Goal: Check status: Check status

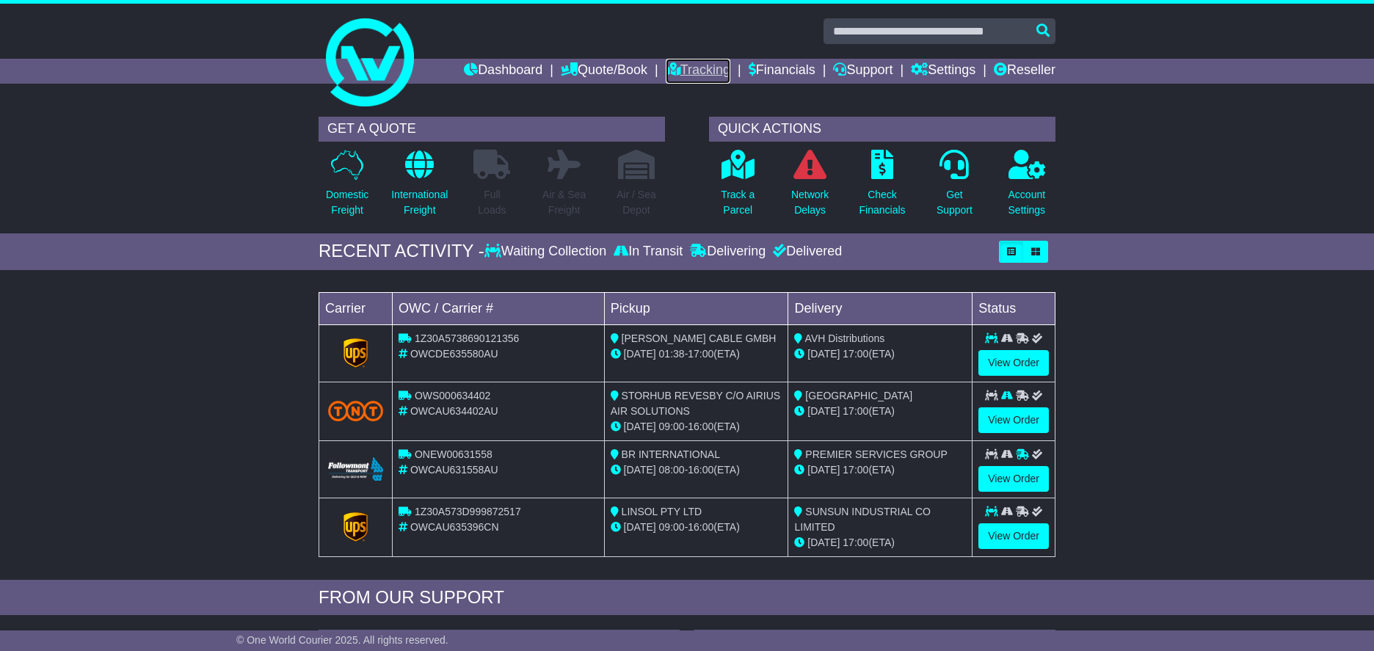
click at [687, 65] on link "Tracking" at bounding box center [698, 71] width 65 height 25
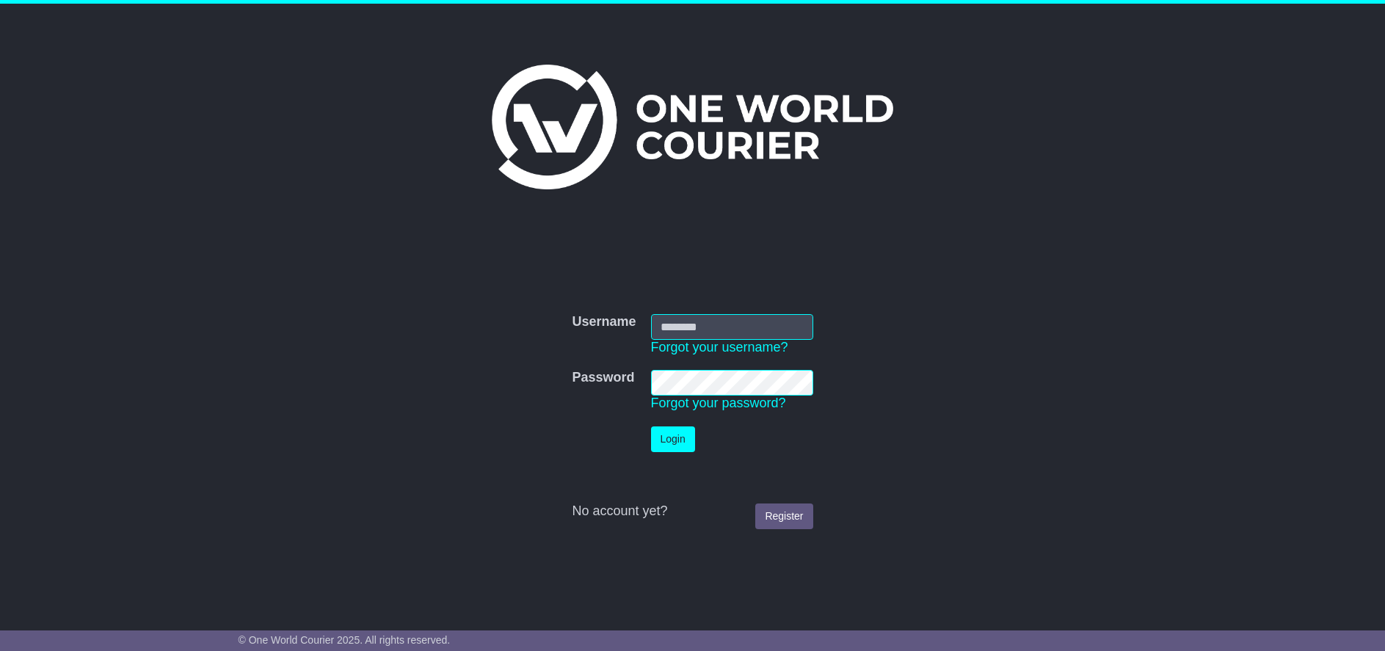
type input "******"
click at [666, 440] on button "Login" at bounding box center [673, 439] width 44 height 26
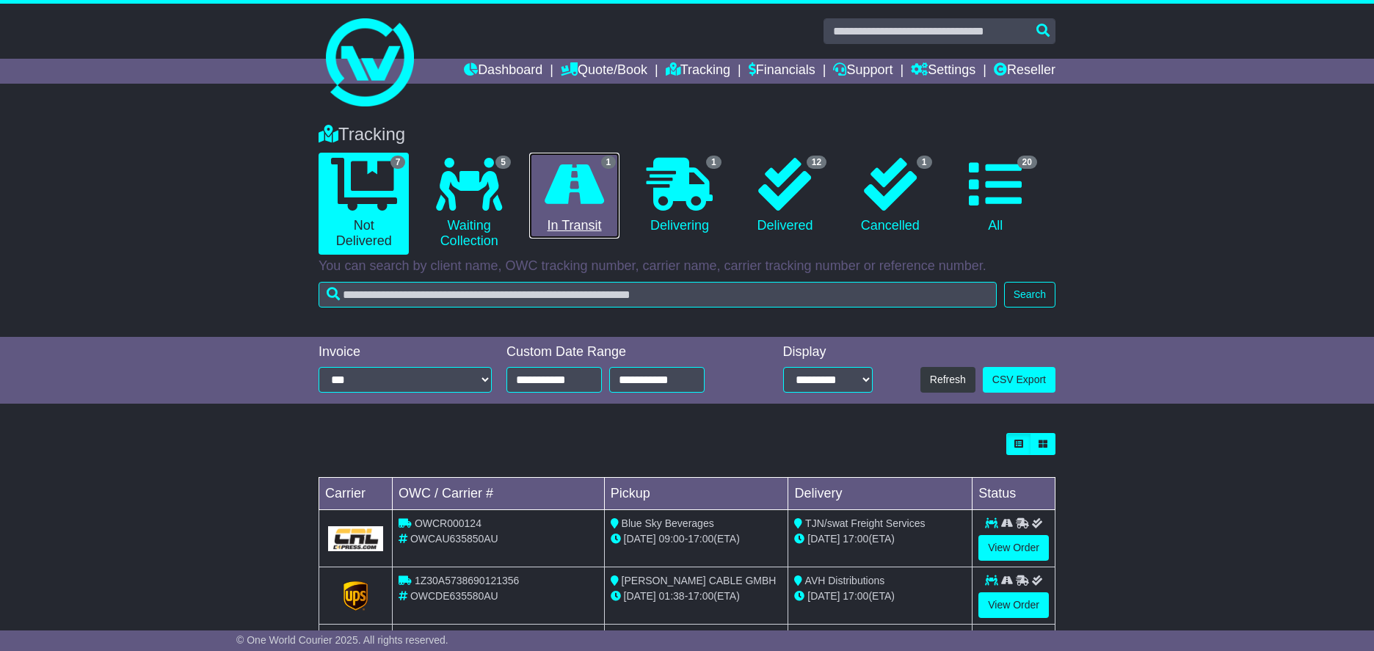
click at [586, 176] on icon at bounding box center [574, 184] width 59 height 53
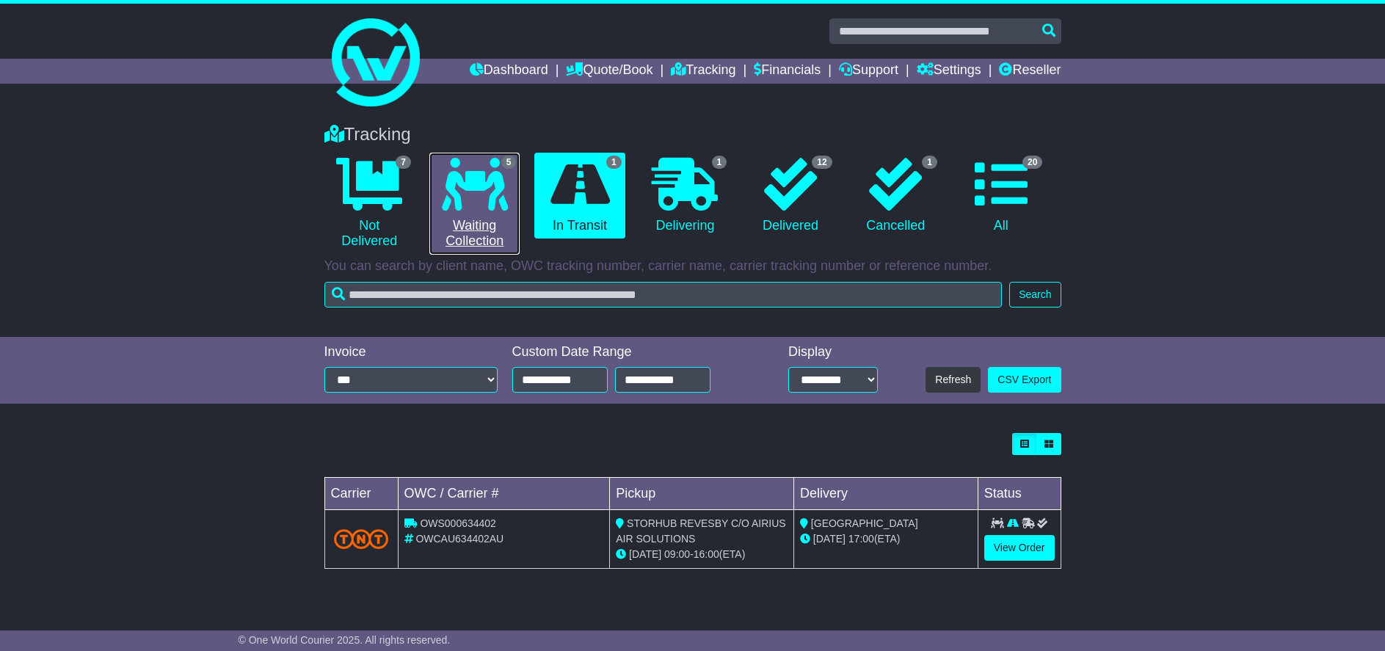
click at [494, 195] on icon at bounding box center [475, 184] width 66 height 53
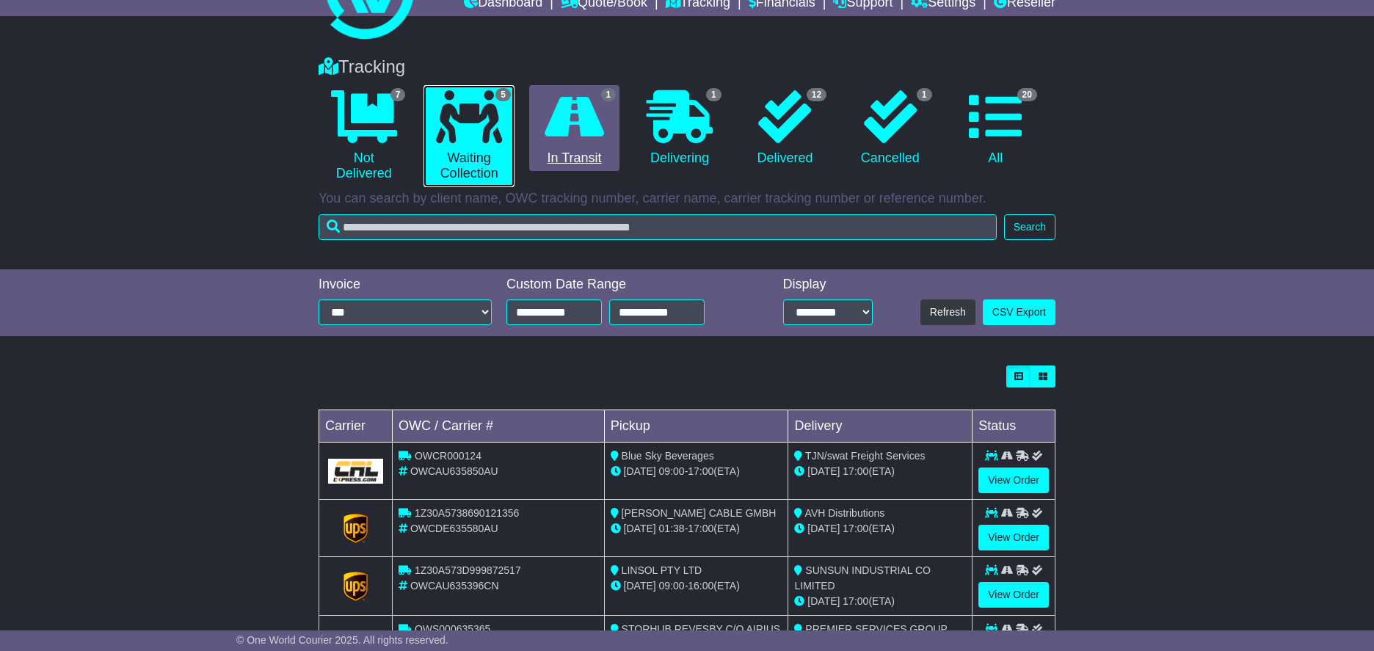
scroll to position [54, 0]
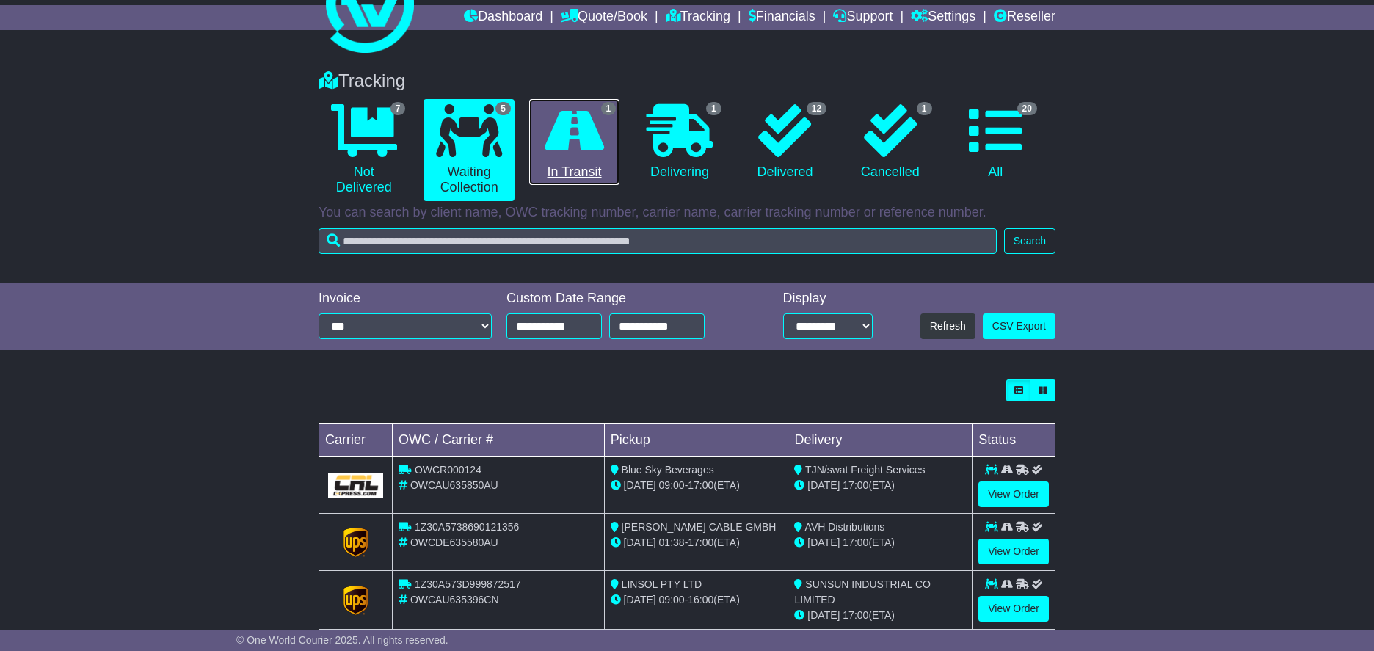
click at [591, 147] on icon at bounding box center [574, 130] width 59 height 53
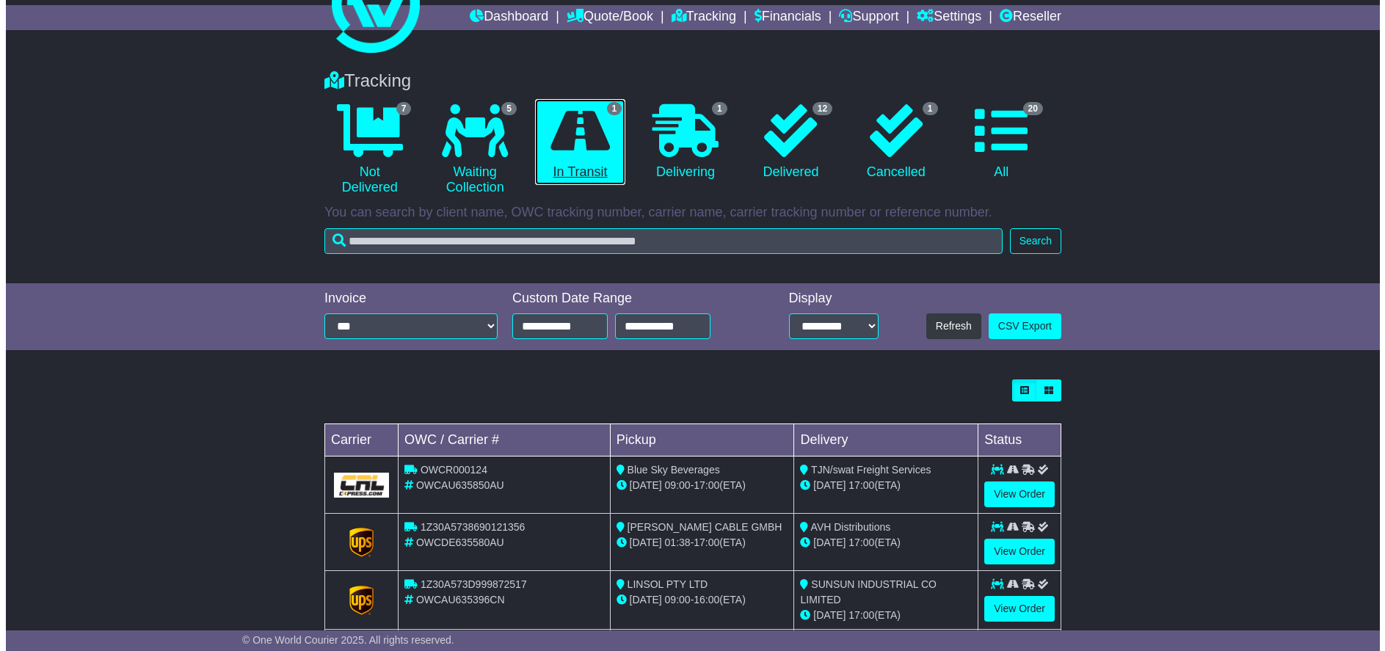
scroll to position [0, 0]
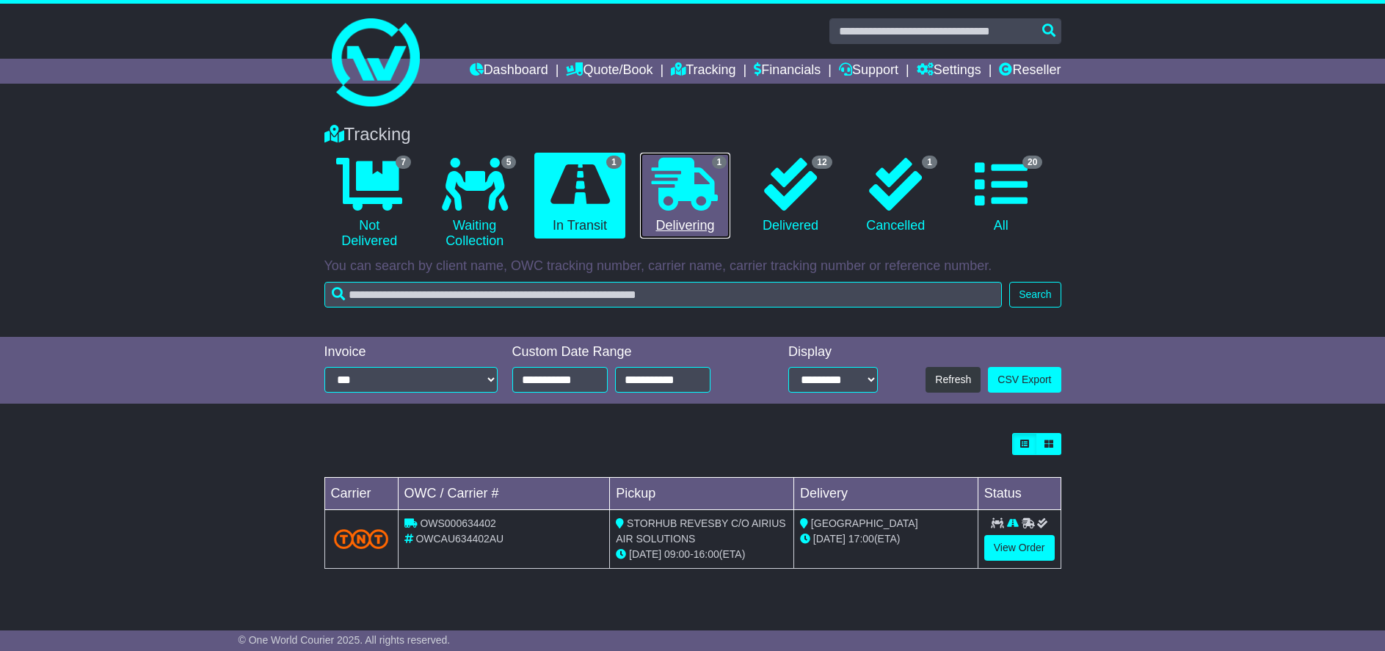
click at [694, 199] on icon at bounding box center [685, 184] width 66 height 53
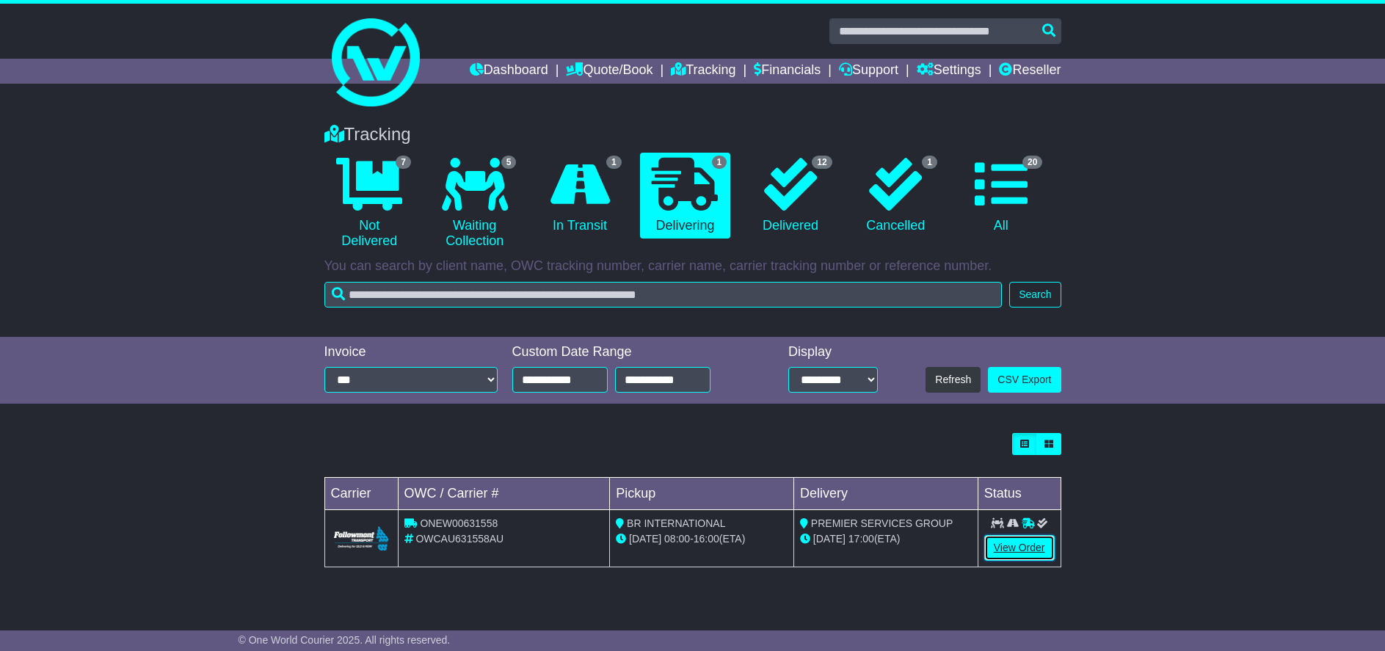
click at [1011, 545] on link "View Order" at bounding box center [1019, 548] width 70 height 26
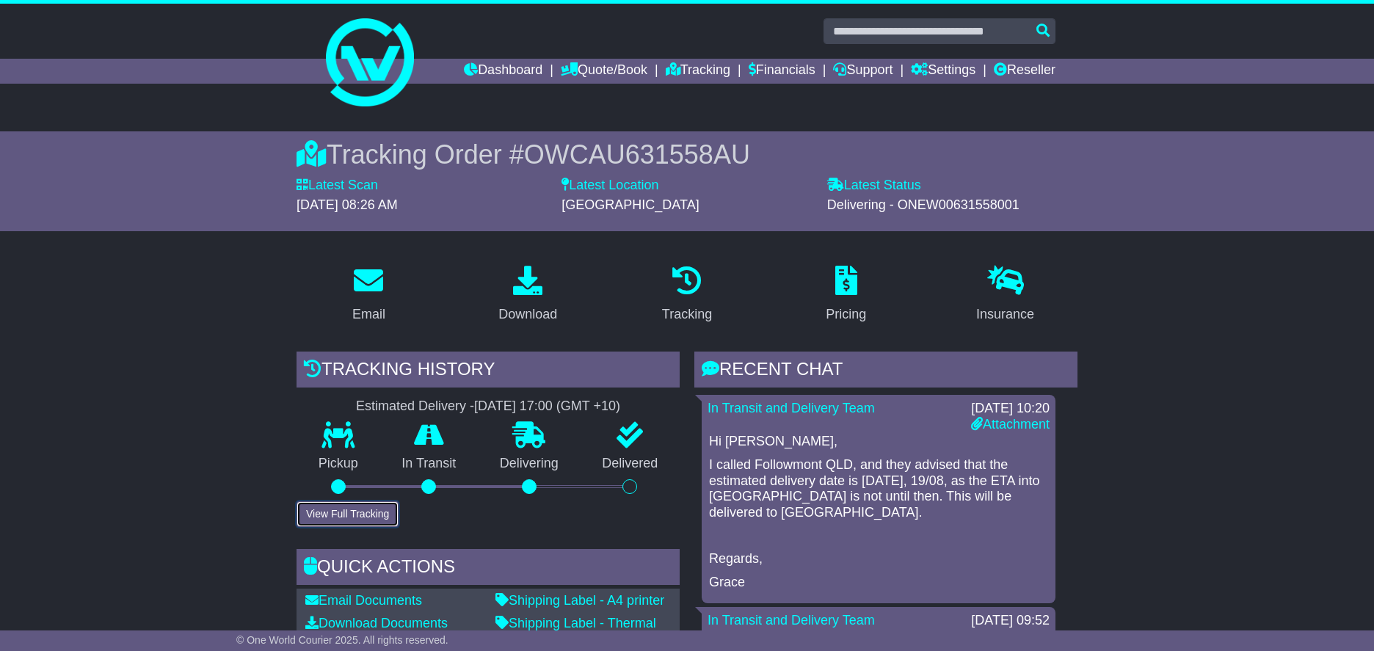
click at [356, 506] on button "View Full Tracking" at bounding box center [348, 514] width 102 height 26
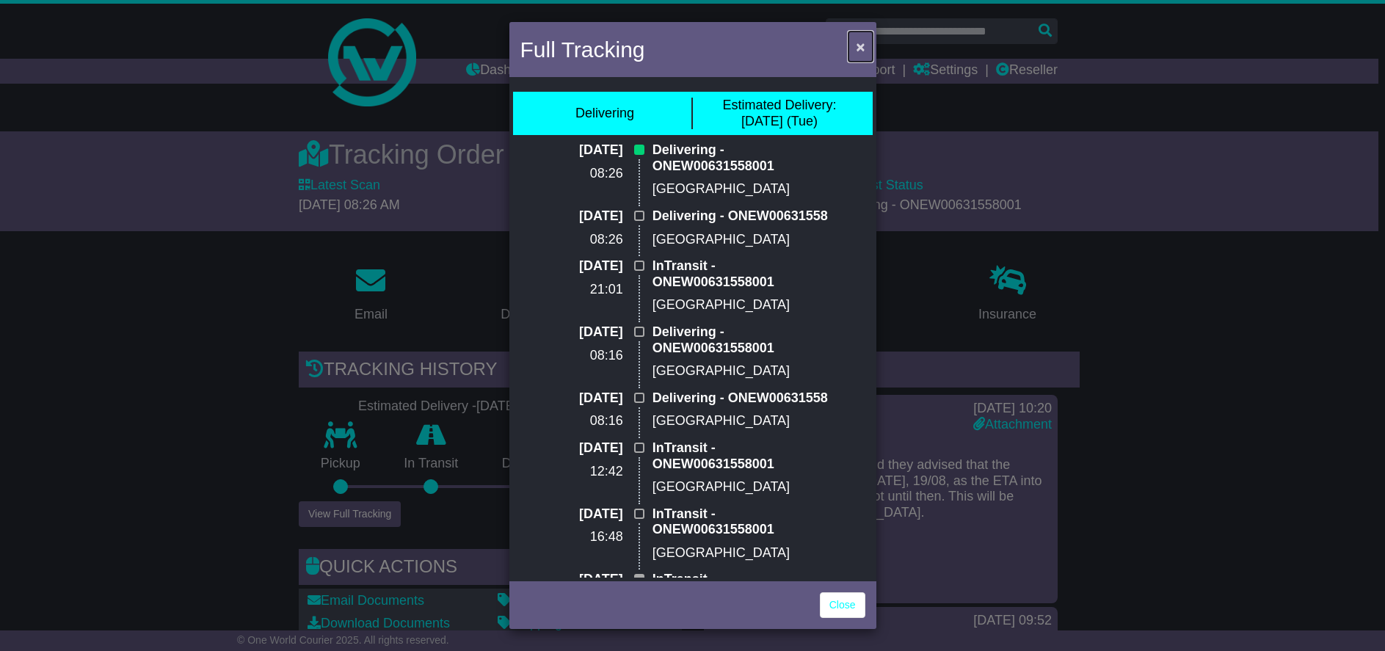
click at [856, 45] on span "×" at bounding box center [860, 46] width 9 height 17
